Goal: Task Accomplishment & Management: Use online tool/utility

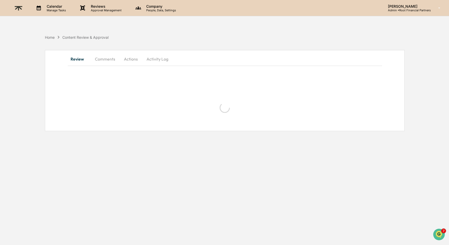
scroll to position [11, 0]
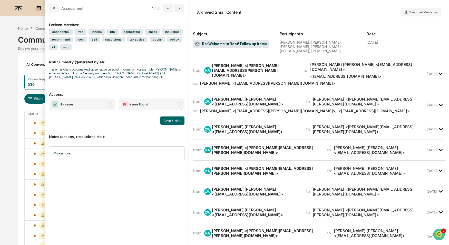
click at [84, 100] on span "No Issues" at bounding box center [82, 104] width 66 height 12
click at [169, 122] on button "Save & Next" at bounding box center [172, 120] width 24 height 8
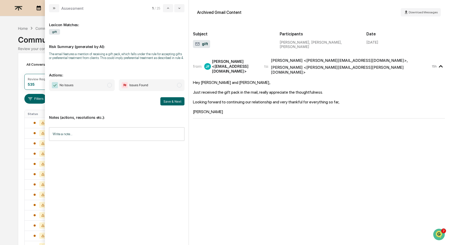
click at [98, 91] on span "No Issues" at bounding box center [82, 85] width 66 height 12
click at [126, 138] on input "Write a note..." at bounding box center [116, 134] width 135 height 14
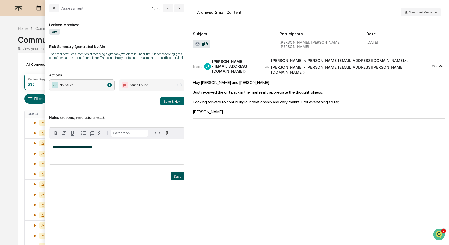
click at [177, 178] on button "Save" at bounding box center [178, 176] width 14 height 8
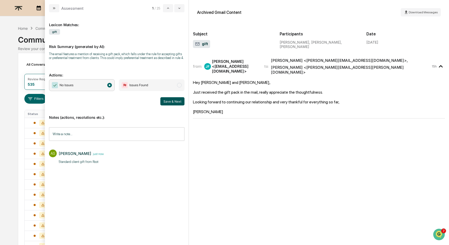
click at [176, 102] on button "Save & Next" at bounding box center [172, 101] width 24 height 8
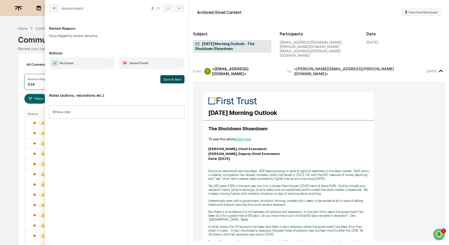
click at [177, 78] on button "Save & Next" at bounding box center [172, 79] width 24 height 8
click at [92, 64] on span "No Issues" at bounding box center [82, 63] width 66 height 12
click at [181, 78] on button "Save & Next" at bounding box center [172, 79] width 24 height 8
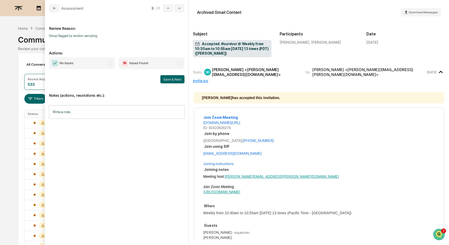
click at [98, 70] on div "No Issues Issues Found Save & Next" at bounding box center [116, 70] width 135 height 26
click at [98, 64] on span "No Issues" at bounding box center [82, 63] width 66 height 12
click at [174, 79] on button "Save & Next" at bounding box center [172, 79] width 24 height 8
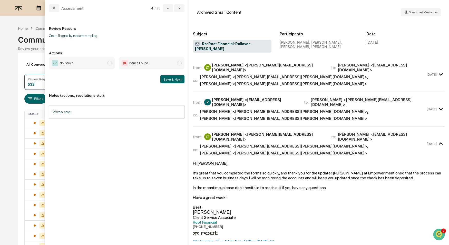
click at [97, 62] on span "No Issues" at bounding box center [82, 63] width 66 height 12
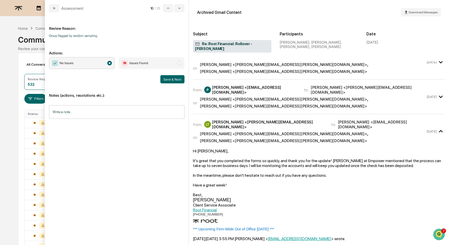
scroll to position [4, 0]
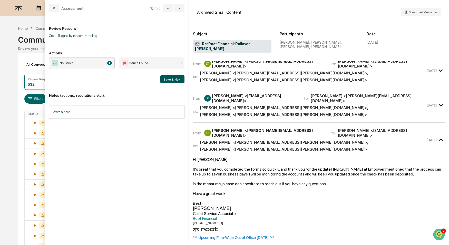
click at [177, 75] on button "Save & Next" at bounding box center [172, 79] width 24 height 8
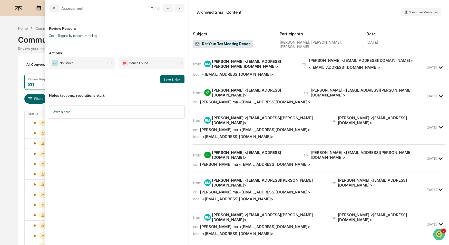
click at [107, 62] on span "No Issues" at bounding box center [82, 63] width 66 height 12
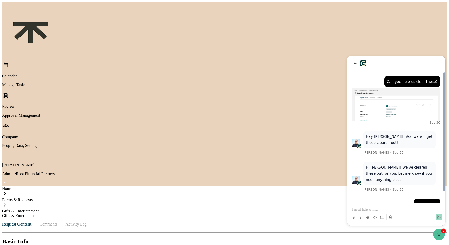
scroll to position [11, 0]
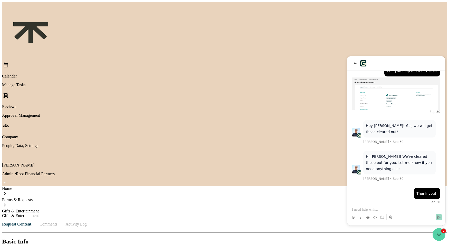
click at [441, 236] on icon "Open customer support" at bounding box center [438, 234] width 13 height 13
